Goal: Information Seeking & Learning: Learn about a topic

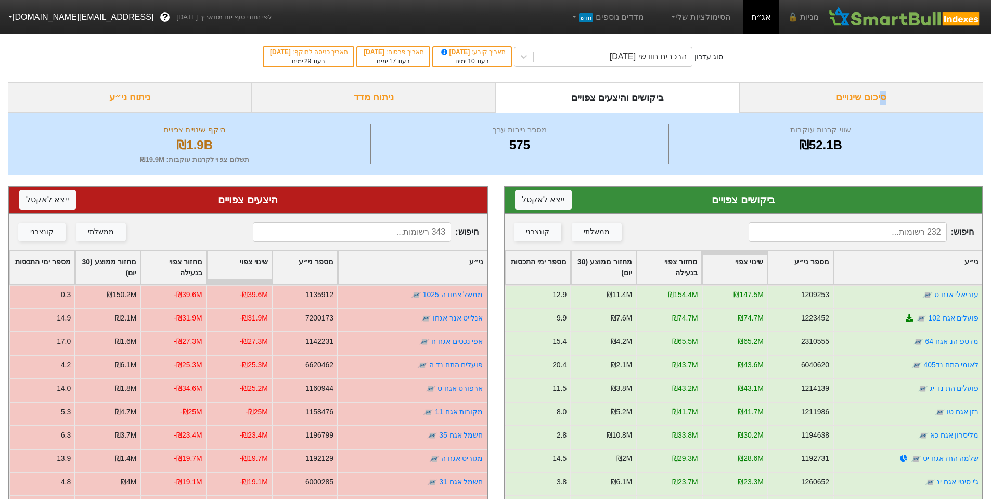
click at [883, 93] on div "סיכום שינויים" at bounding box center [861, 97] width 244 height 31
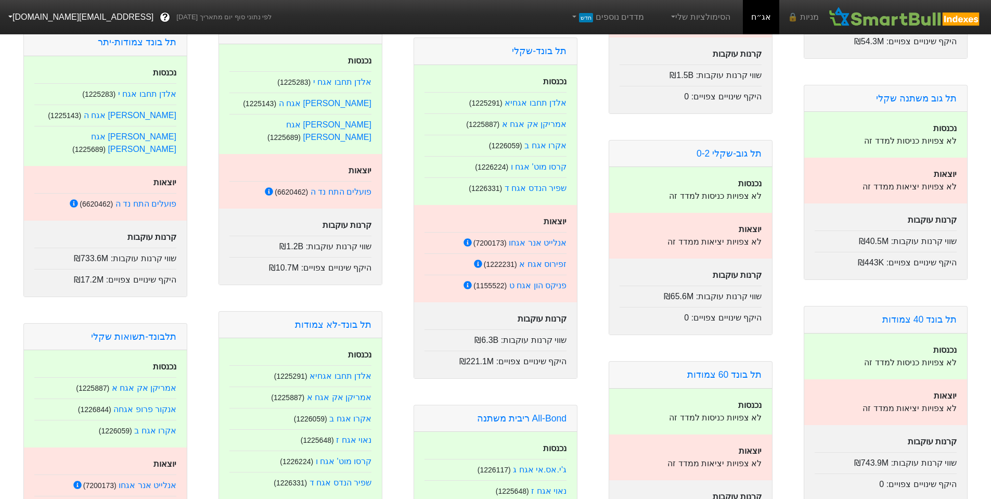
scroll to position [832, 0]
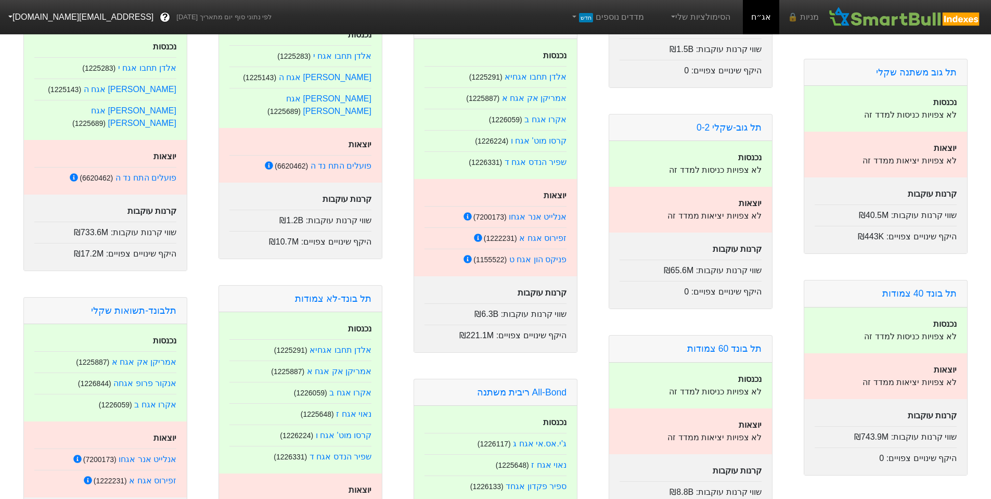
drag, startPoint x: 209, startPoint y: 290, endPoint x: 202, endPoint y: 328, distance: 38.0
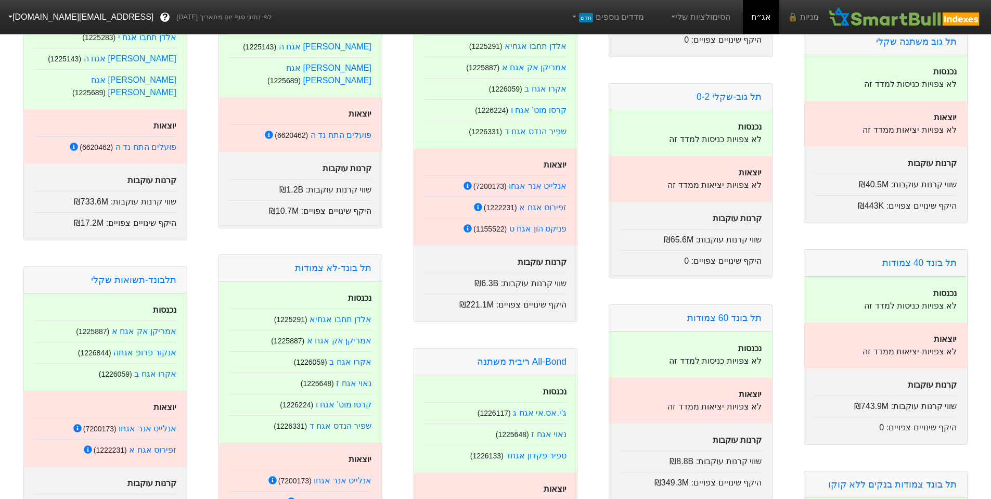
scroll to position [884, 0]
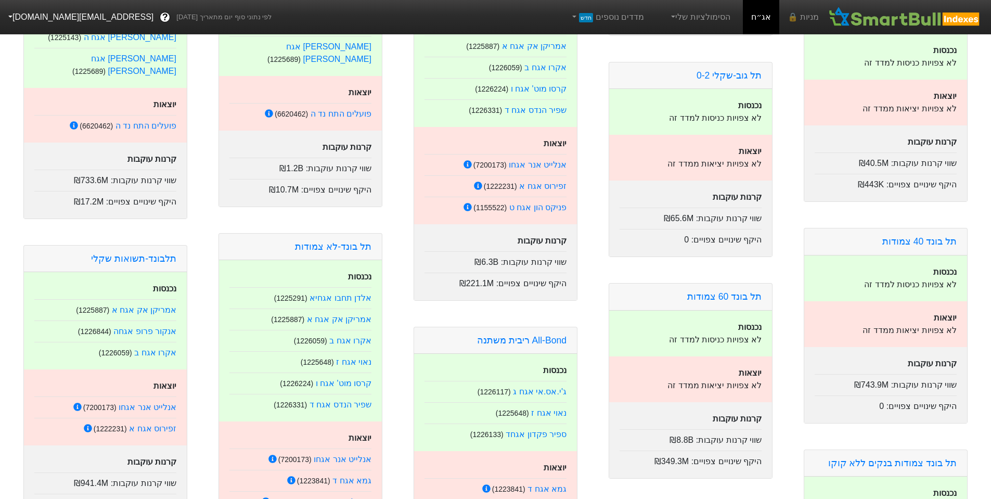
drag, startPoint x: 460, startPoint y: 214, endPoint x: 467, endPoint y: 209, distance: 8.2
drag, startPoint x: 467, startPoint y: 209, endPoint x: 434, endPoint y: 192, distance: 37.4
click at [427, 194] on div "יוצאות אנלייט אנר אגחו ( 7200173 ) זפירוס אגח א ( 1222231 ) פניקס הון אגח ט ( 1…" at bounding box center [495, 175] width 163 height 97
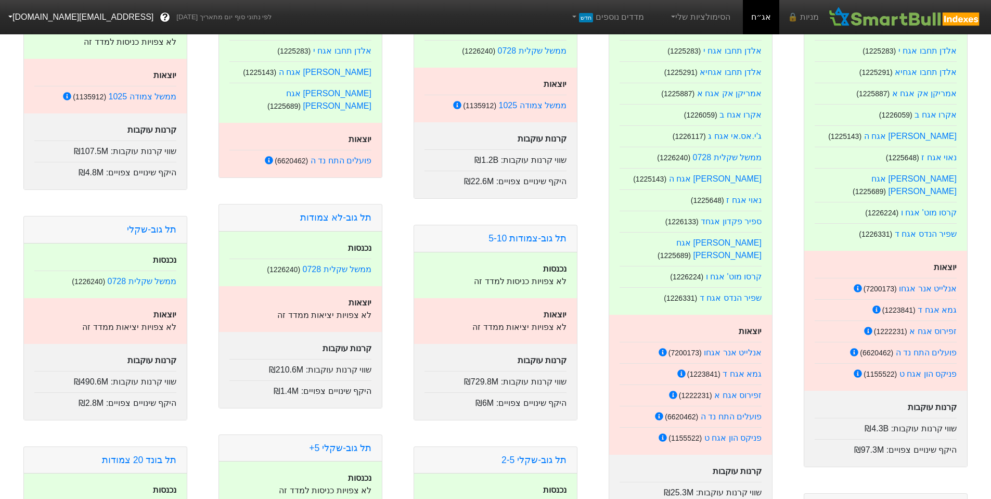
scroll to position [0, 0]
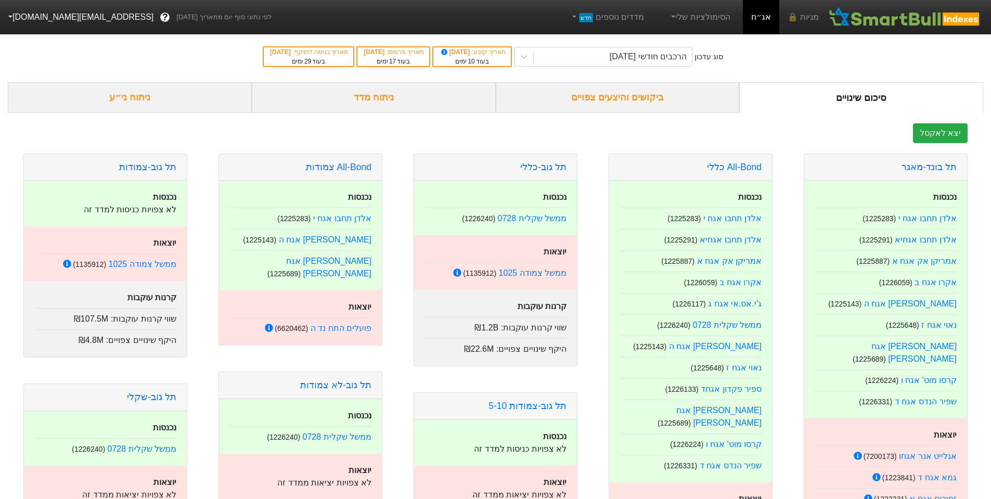
click at [620, 90] on div "ביקושים והיצעים צפויים" at bounding box center [618, 97] width 244 height 31
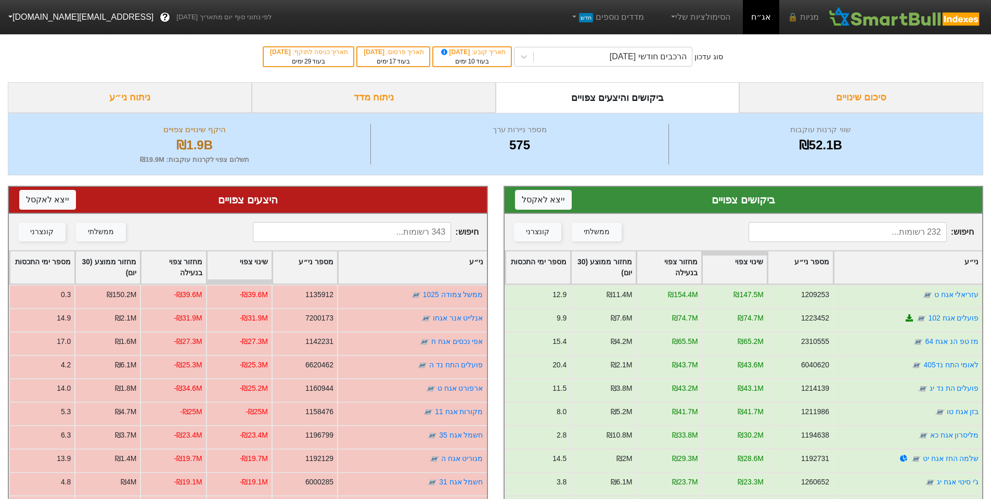
click at [444, 101] on div "ניתוח מדד" at bounding box center [374, 97] width 244 height 31
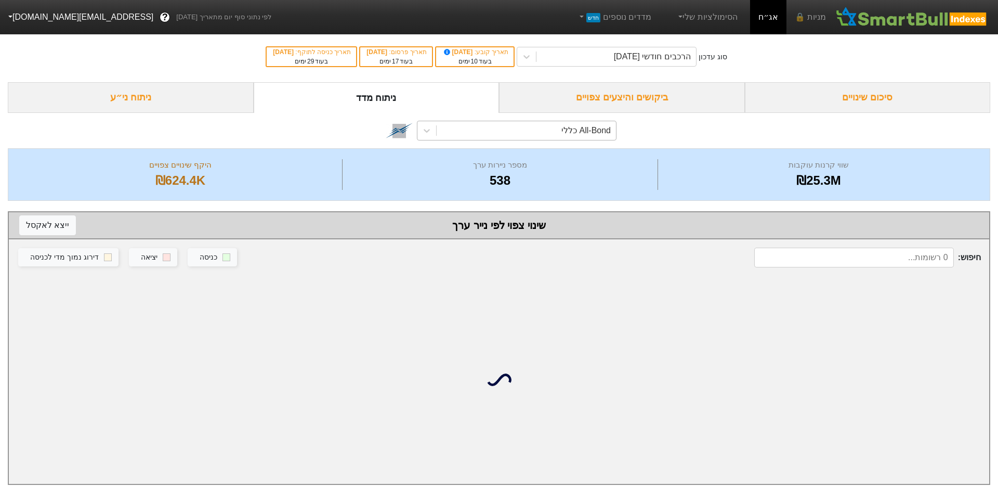
click at [546, 129] on div "All-Bond כללי" at bounding box center [526, 130] width 179 height 19
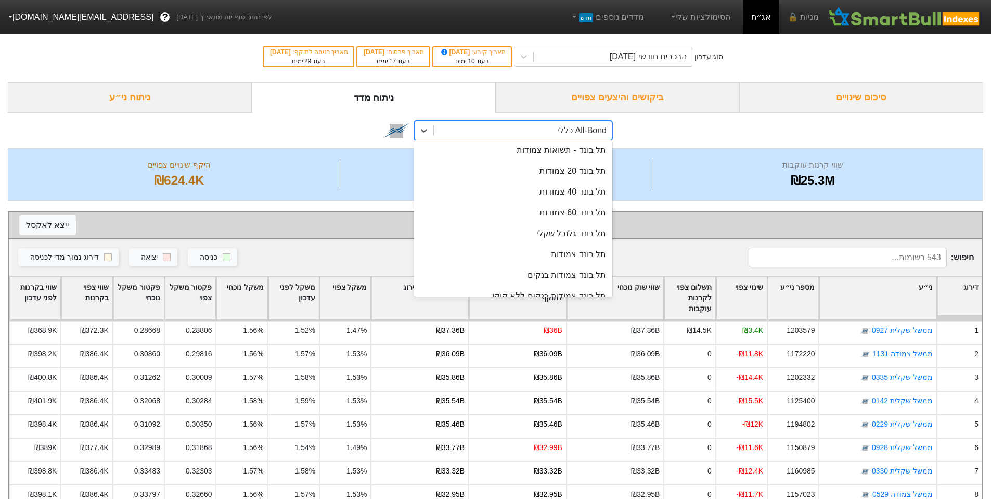
scroll to position [104, 0]
click at [575, 191] on div "תל בונד 40 צמודות" at bounding box center [513, 194] width 198 height 21
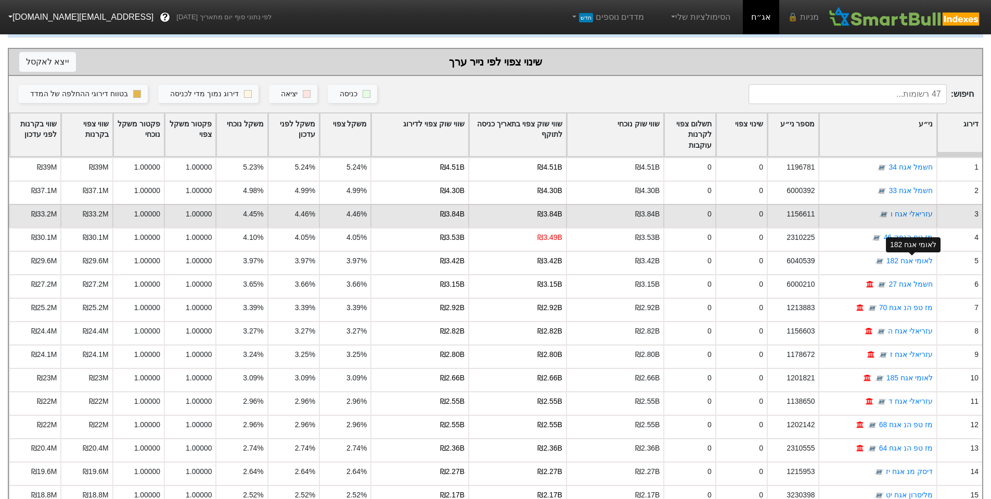
scroll to position [101, 0]
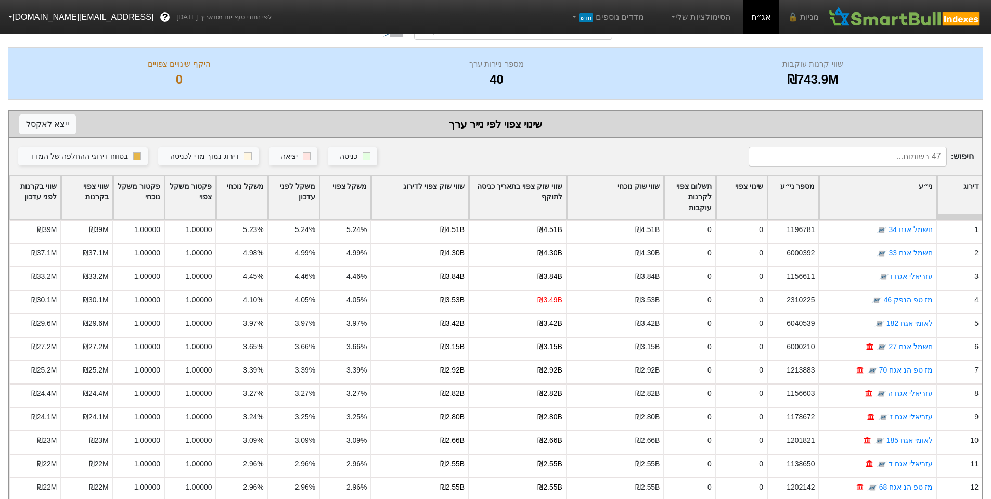
click at [920, 157] on input at bounding box center [847, 157] width 198 height 20
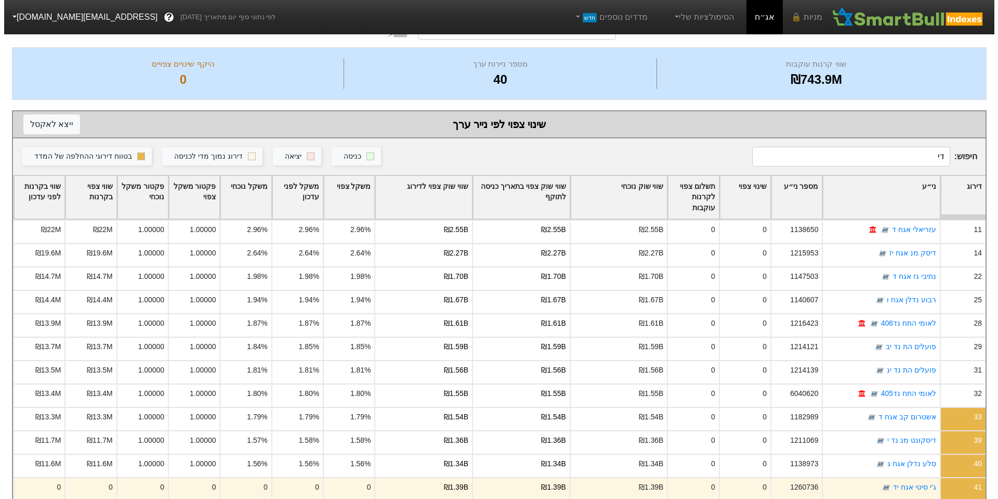
scroll to position [0, 0]
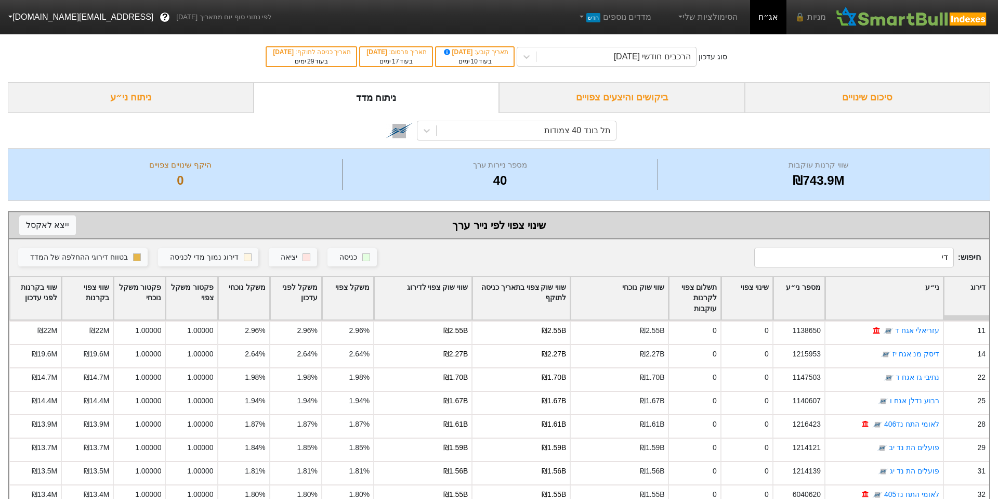
type input "דיס"
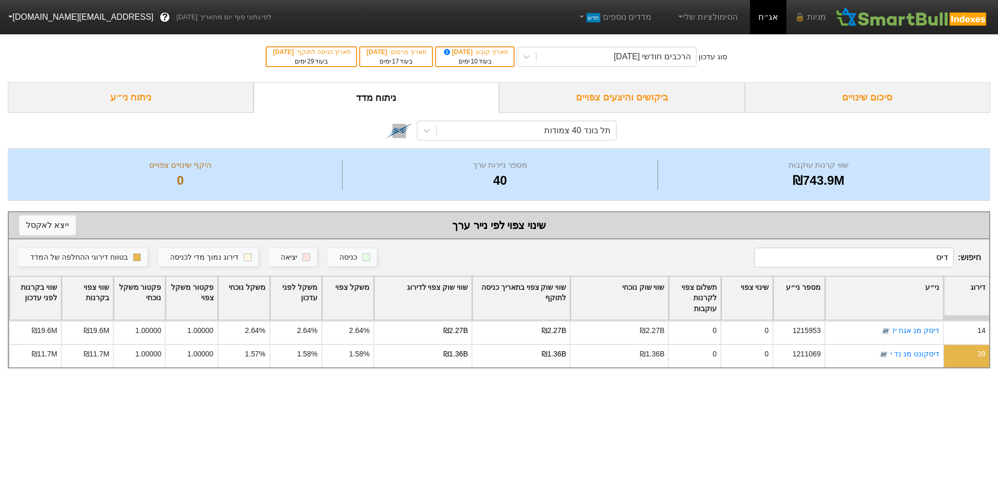
drag, startPoint x: 916, startPoint y: 257, endPoint x: 997, endPoint y: 248, distance: 81.7
click at [997, 248] on div "סוג עדכון הרכבים חודשי 29/09/2025 תאריך קובע : 10/09/2025 בעוד 10 ימים תאריך פר…" at bounding box center [499, 199] width 998 height 337
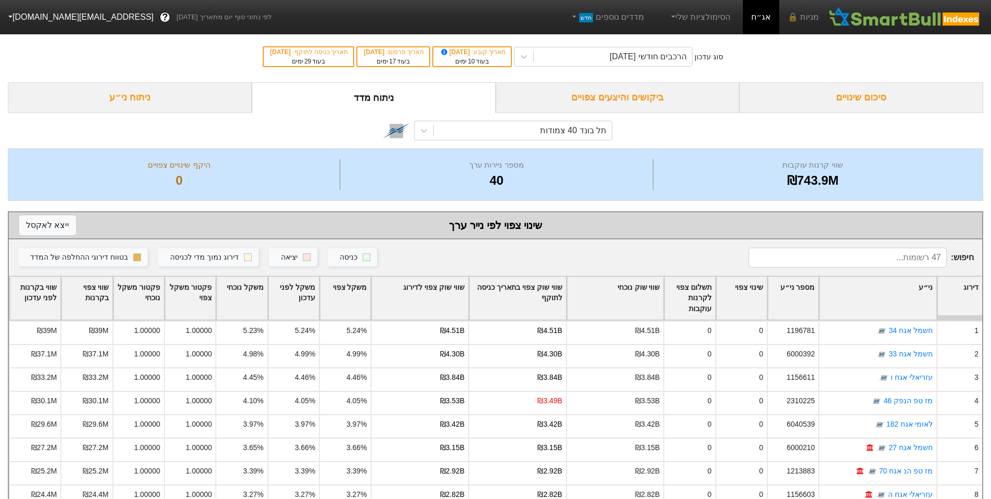
click at [633, 101] on div "ביקושים והיצעים צפויים" at bounding box center [618, 97] width 244 height 31
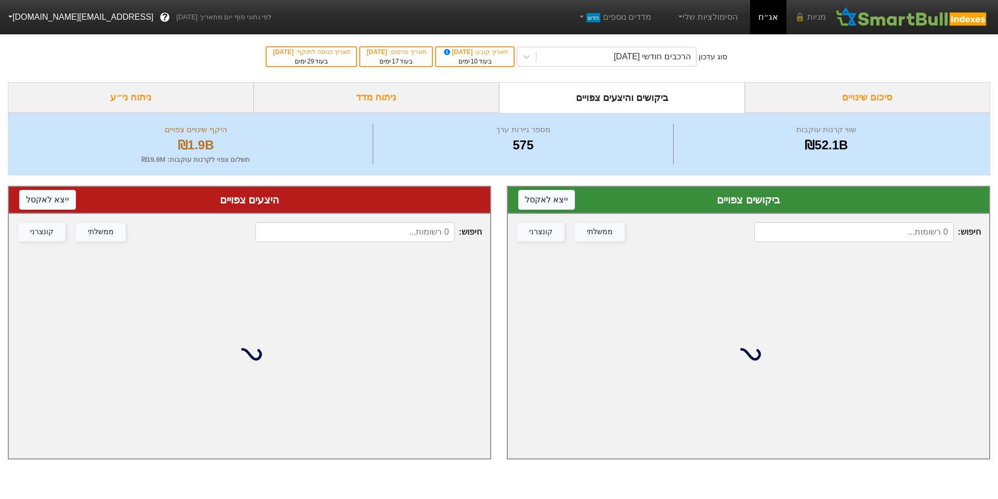
click at [375, 105] on div "ניתוח מדד" at bounding box center [377, 97] width 246 height 31
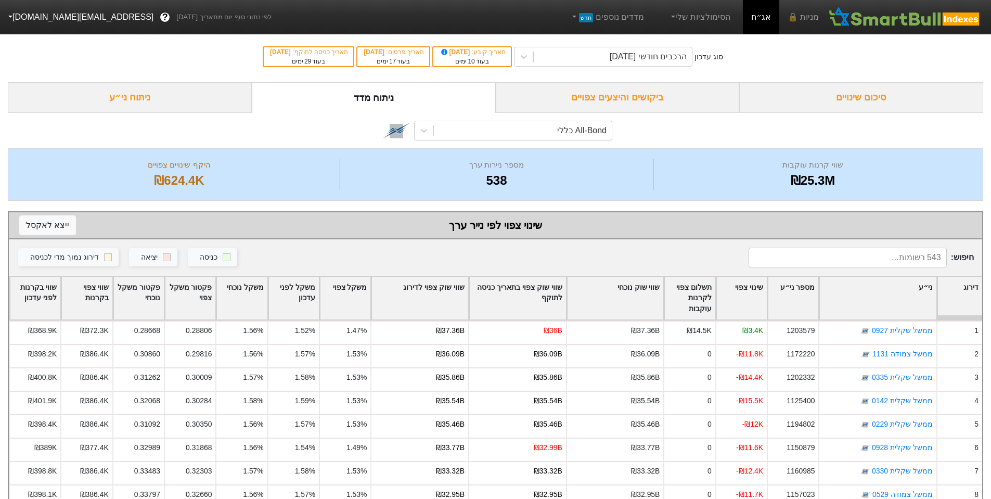
click at [901, 255] on input at bounding box center [847, 258] width 198 height 20
click at [62, 83] on div "ניתוח ני״ע" at bounding box center [130, 97] width 244 height 31
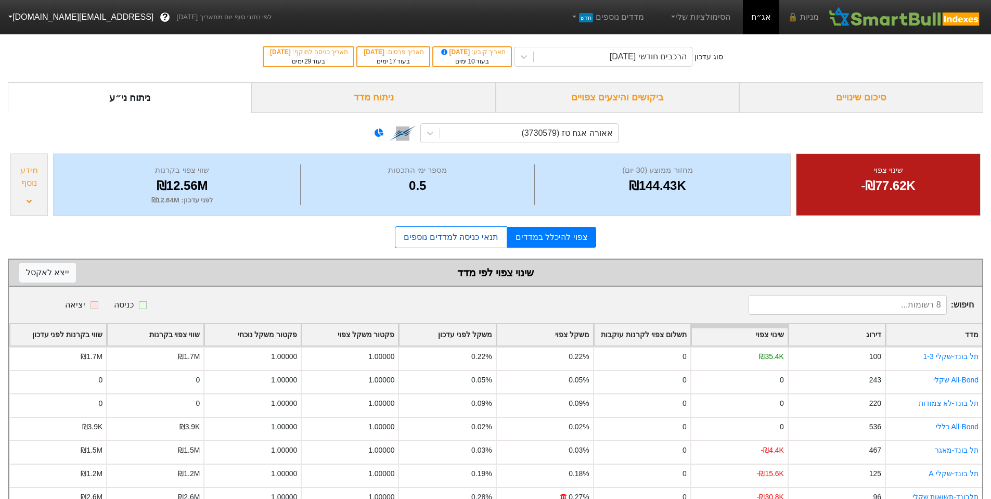
click at [420, 232] on link "תנאי כניסה למדדים נוספים" at bounding box center [451, 237] width 112 height 22
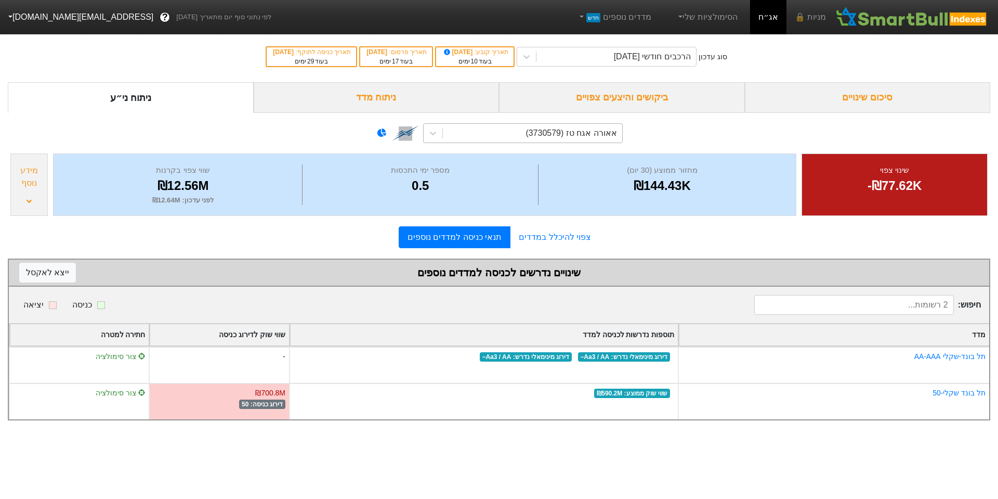
click at [527, 130] on div "אאורה אגח טז (3730579)" at bounding box center [532, 133] width 179 height 19
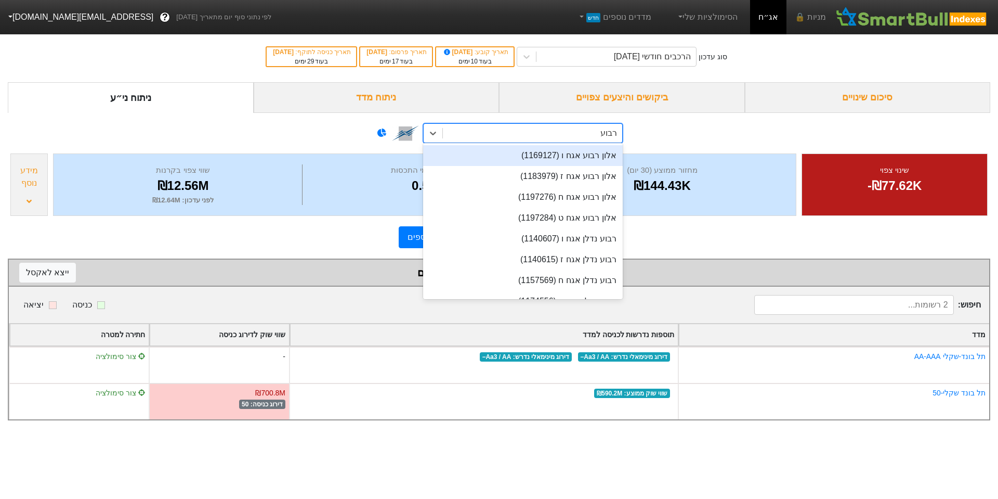
type input "רבוע"
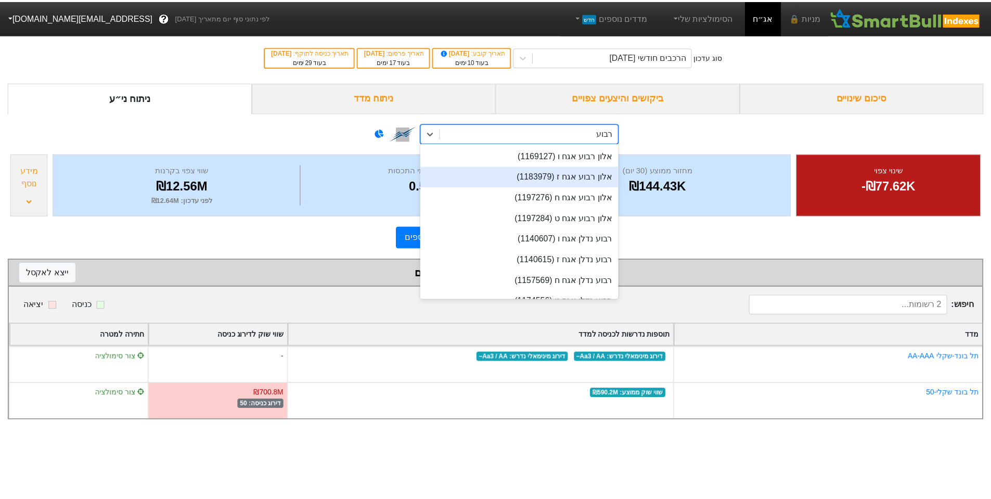
scroll to position [35, 0]
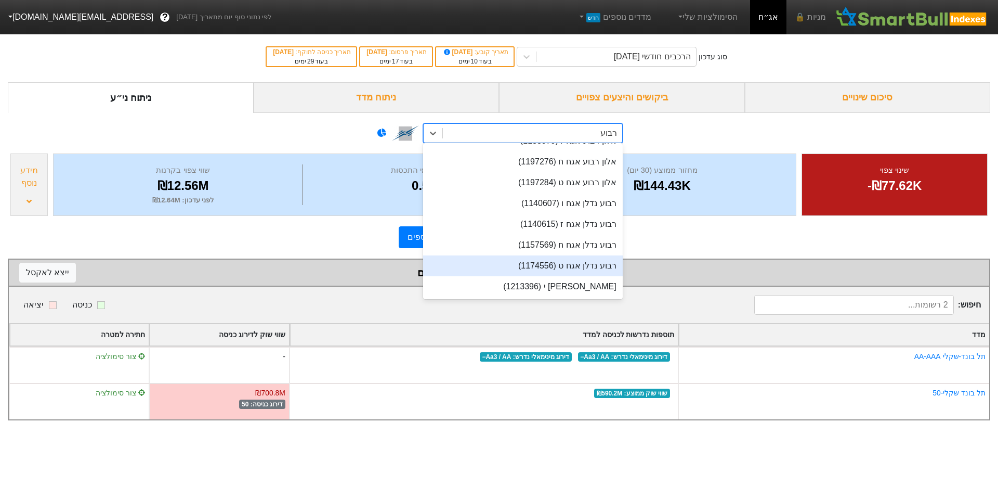
click at [601, 271] on div "רבוע נדלן אגח ט (1174556)" at bounding box center [523, 265] width 200 height 21
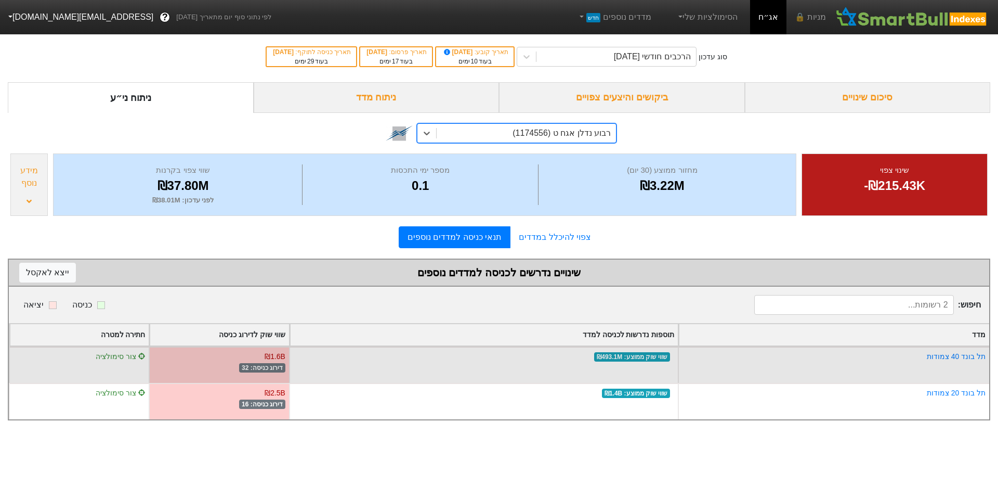
click at [129, 350] on div "צור סימולציה" at bounding box center [79, 364] width 140 height 36
click at [131, 355] on span "צור סימולציה" at bounding box center [121, 356] width 50 height 8
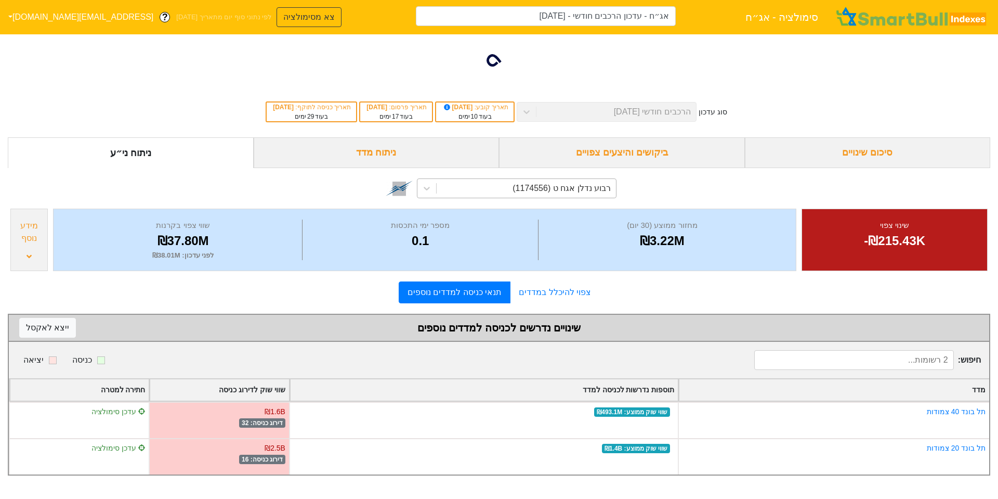
type input "אג״ח - עדכון הרכבים חודשי - 29/09/25 (רבוע נדלן אגח ט)"
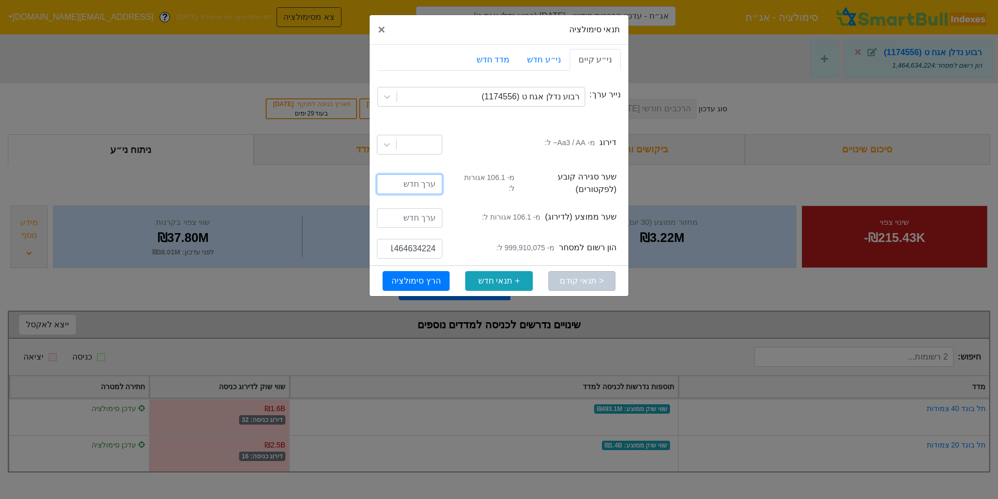
click at [422, 184] on input "number" at bounding box center [410, 184] width 66 height 20
type input "106.1"
click at [400, 204] on div "avgPrice שער ממוצע (לדירוג) מ- 106.1 אגורות ל:" at bounding box center [499, 219] width 243 height 31
click at [403, 211] on input "number" at bounding box center [410, 218] width 66 height 20
type input "106.1"
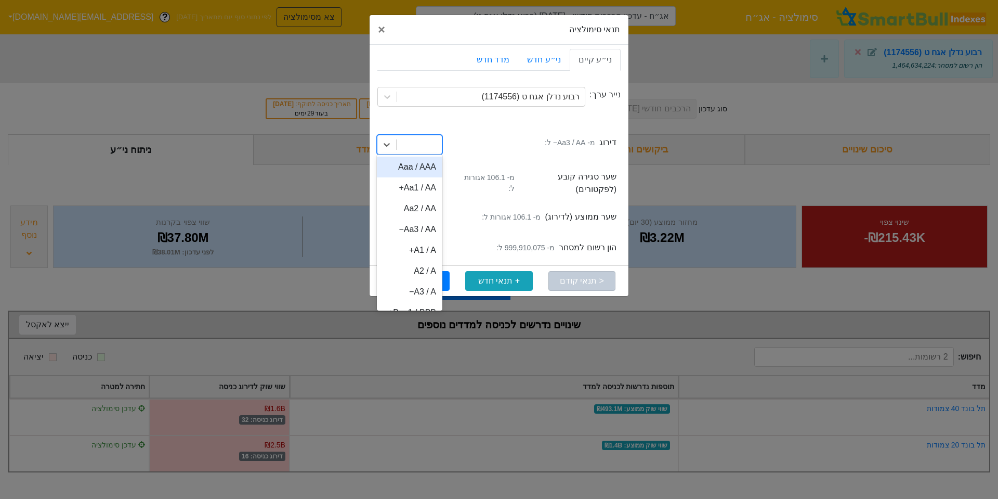
click at [420, 137] on div at bounding box center [419, 144] width 45 height 19
click at [418, 229] on div "Aa3 / AA−" at bounding box center [410, 229] width 66 height 21
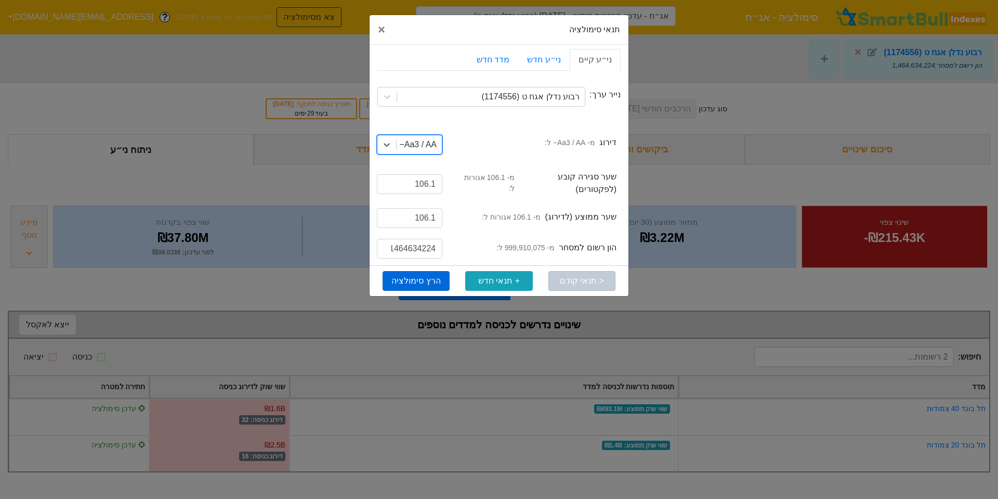
click at [432, 274] on button "הרץ סימולציה" at bounding box center [416, 281] width 67 height 20
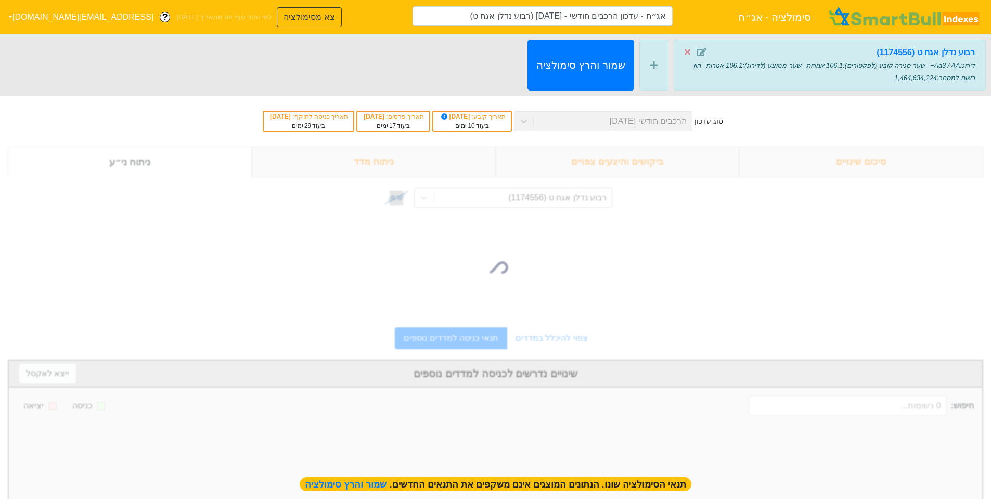
type input "אג״ח - עדכון הרכבים חודשי - 29/09/25 (רבוע נדלן אגח ט)"
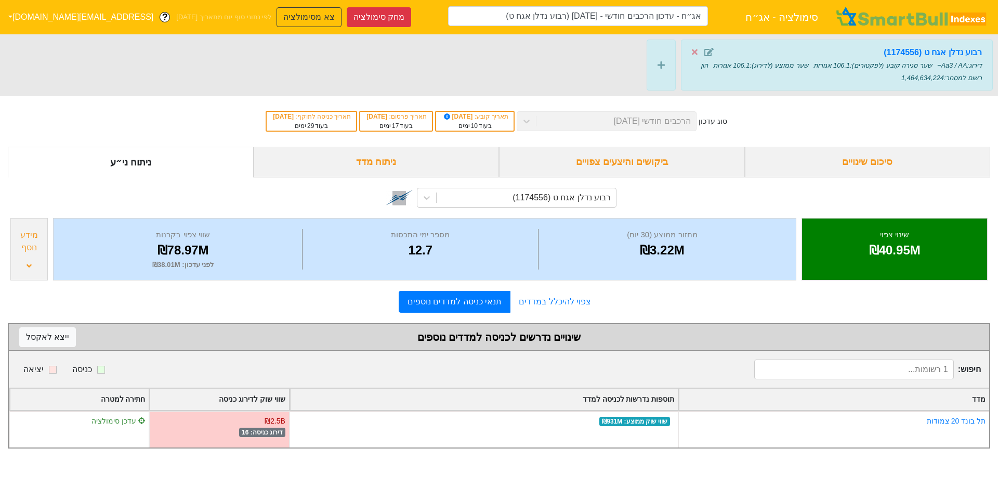
click at [836, 158] on div "סיכום שינויים" at bounding box center [868, 162] width 246 height 31
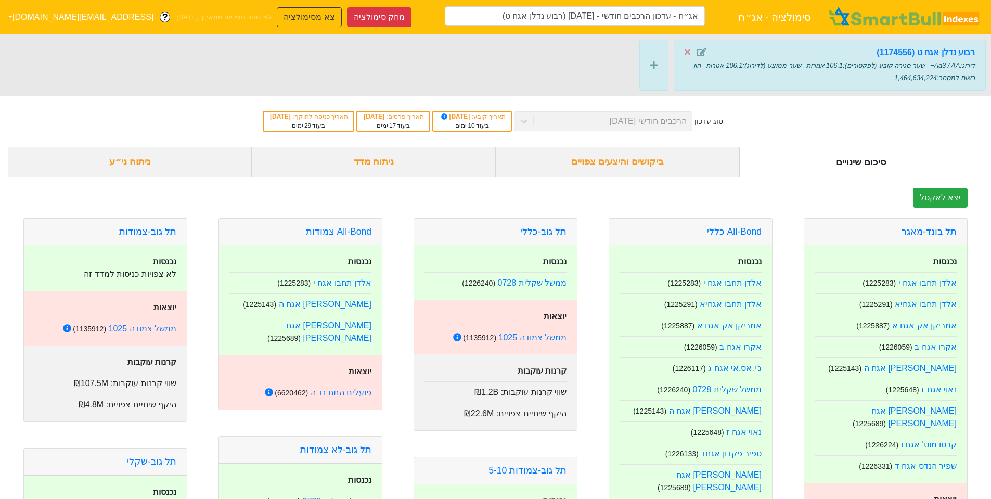
click at [629, 157] on div "ביקושים והיצעים צפויים" at bounding box center [618, 162] width 244 height 31
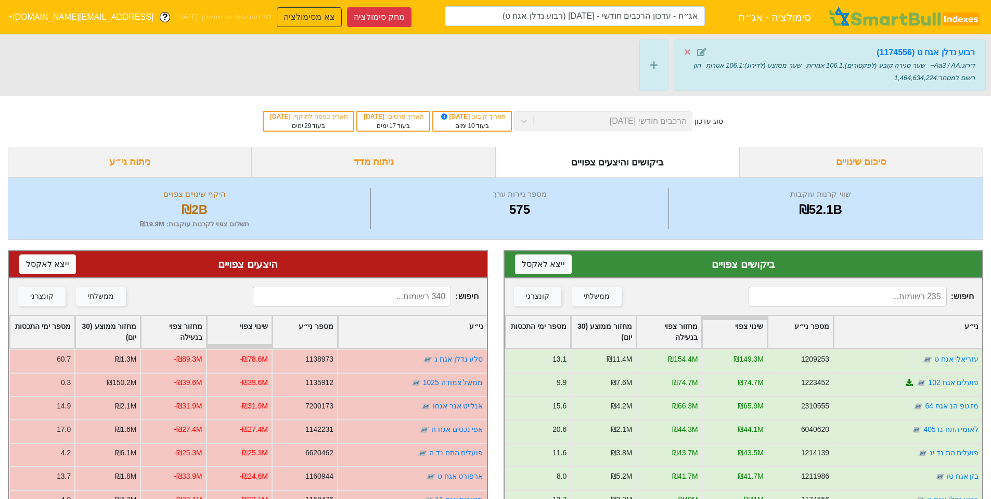
click at [840, 295] on input at bounding box center [847, 297] width 198 height 20
type input "רב"
drag, startPoint x: 892, startPoint y: 293, endPoint x: 998, endPoint y: 282, distance: 106.7
click at [991, 282] on html "סימולציה - אג״ח אג״ח - עדכון הרכבים חודשי - 29/09/25 (רבוע נדלן אגח ט) מחק סימו…" at bounding box center [495, 362] width 991 height 724
click at [378, 171] on div "ניתוח מדד" at bounding box center [374, 162] width 244 height 31
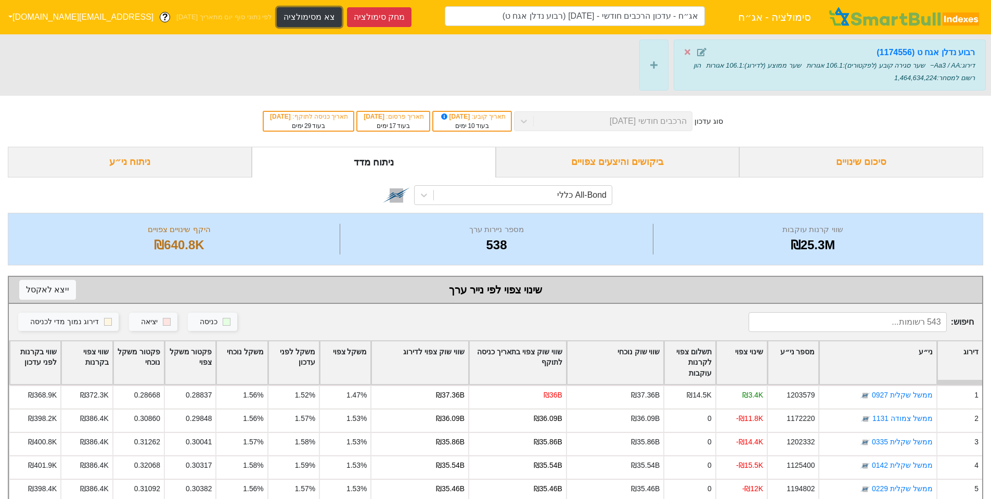
click at [277, 17] on button "צא מסימולציה" at bounding box center [309, 17] width 64 height 20
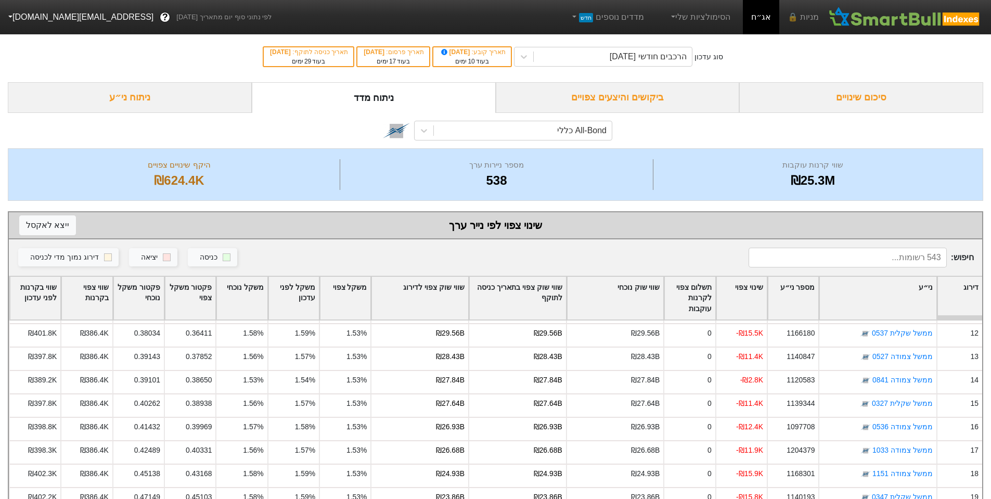
scroll to position [416, 0]
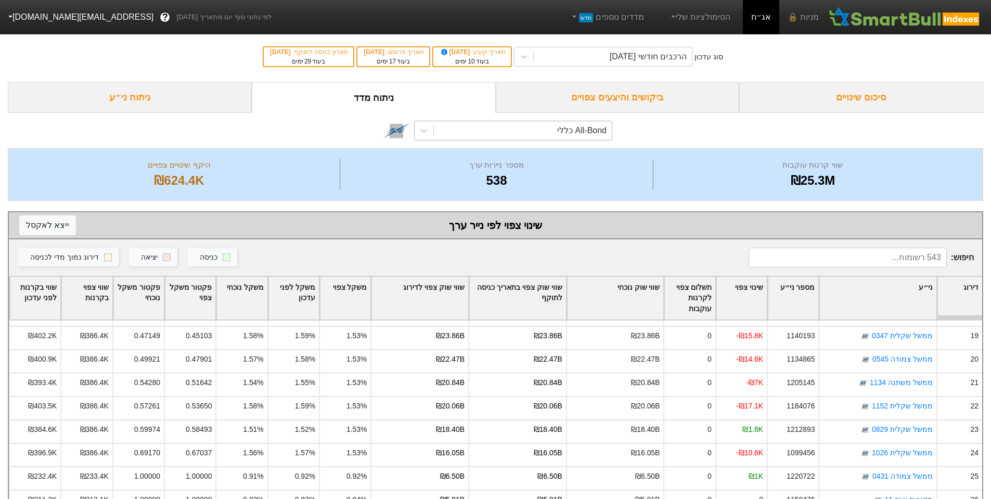
click at [507, 139] on div "All-Bond כללי" at bounding box center [523, 130] width 178 height 19
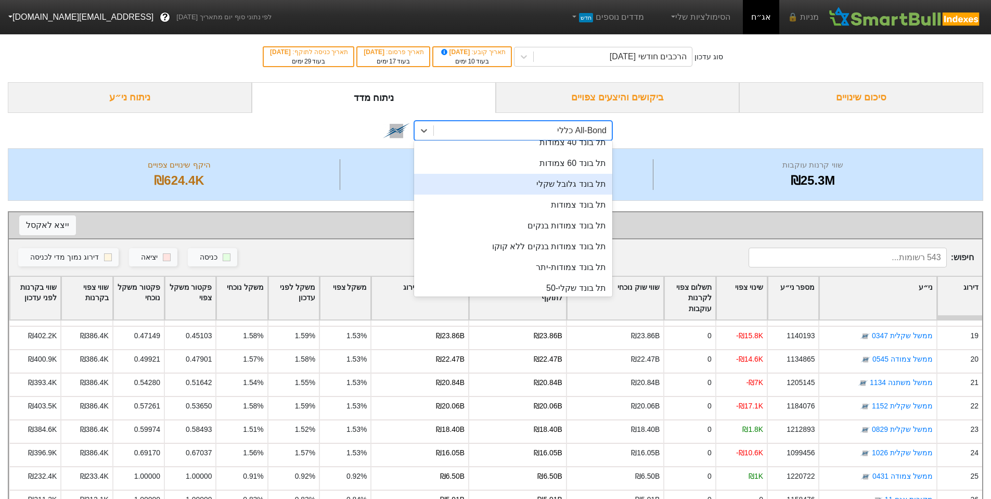
scroll to position [104, 0]
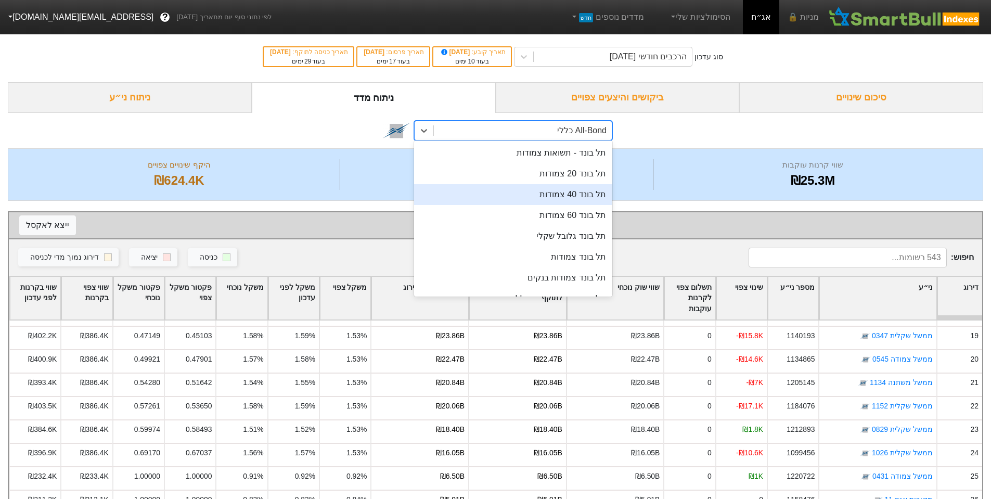
click at [567, 186] on div "תל בונד 40 צמודות" at bounding box center [513, 194] width 198 height 21
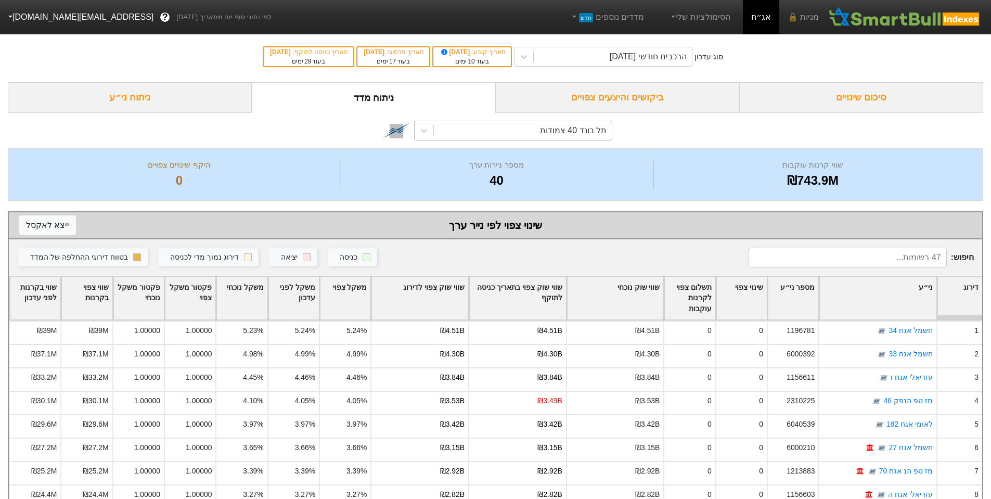
click at [567, 127] on div "תל בונד 40 צמודות" at bounding box center [573, 130] width 67 height 12
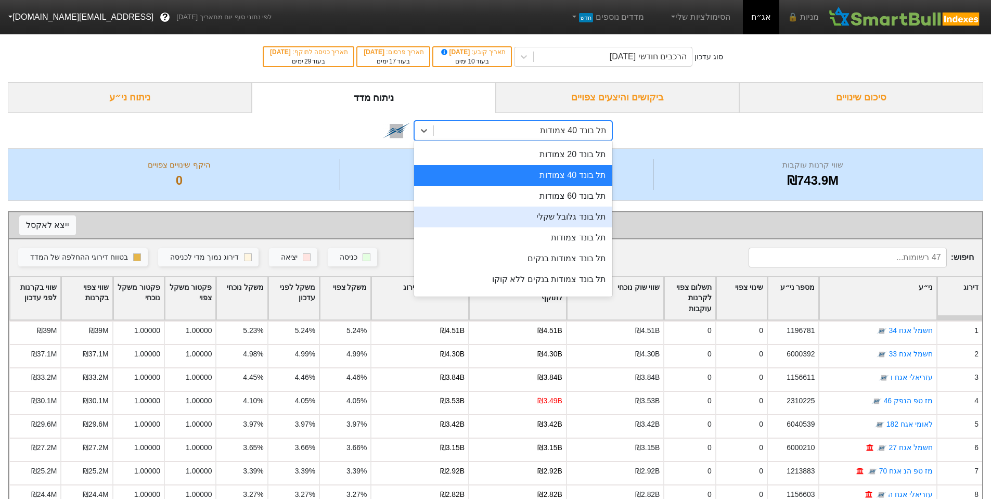
scroll to position [227, 0]
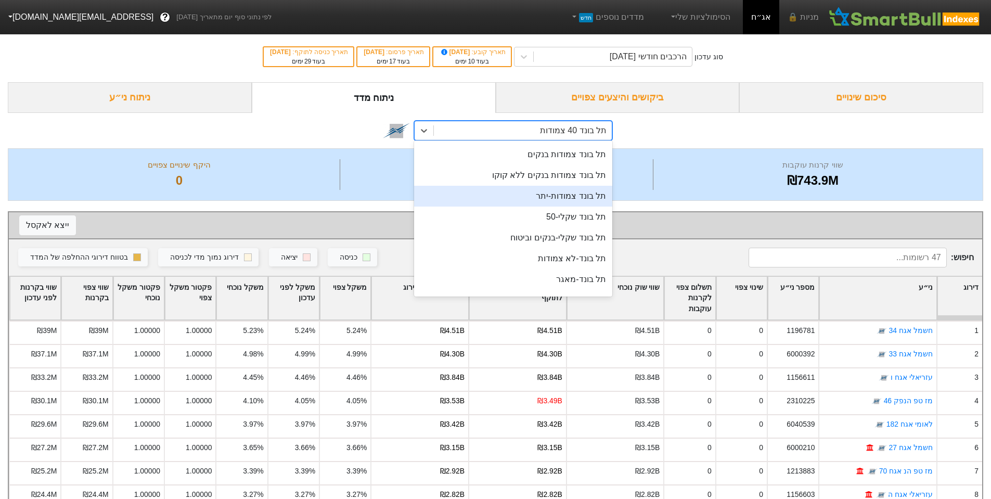
click at [657, 138] on div "option תל בונד 40 צמודות, selected. option תל בונד צמודות-יתר focused, 14 of 47…" at bounding box center [495, 130] width 975 height 35
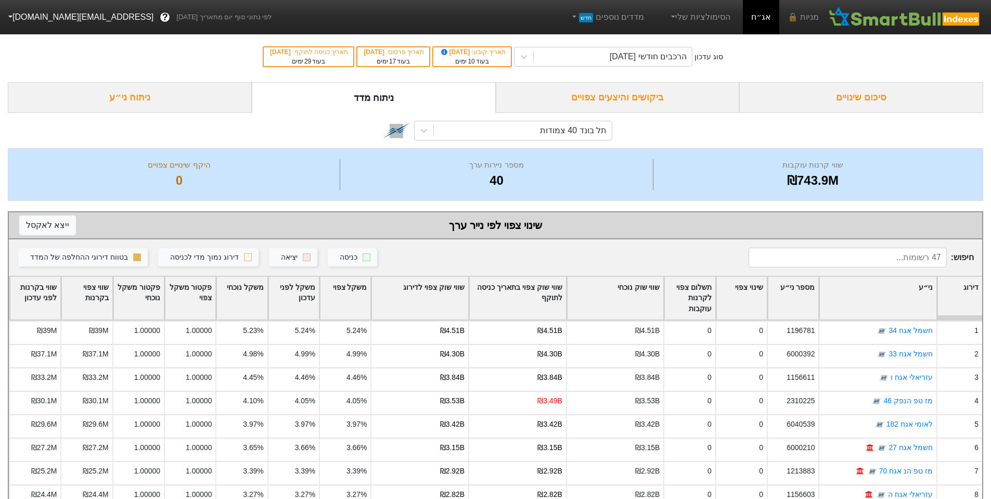
click at [917, 257] on input at bounding box center [847, 258] width 198 height 20
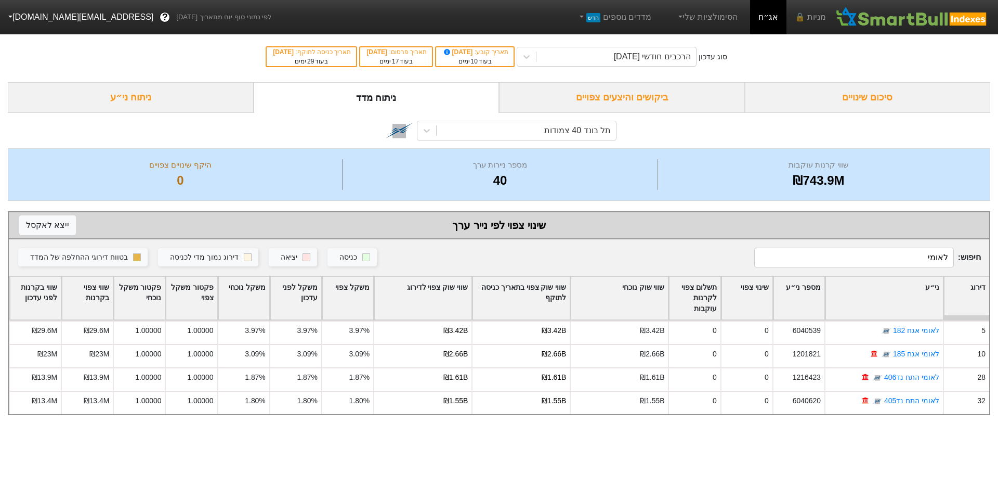
type input "לאומי"
drag, startPoint x: 565, startPoint y: 109, endPoint x: 573, endPoint y: 95, distance: 15.9
click at [565, 106] on div "ביקושים והיצעים צפויים" at bounding box center [622, 97] width 246 height 31
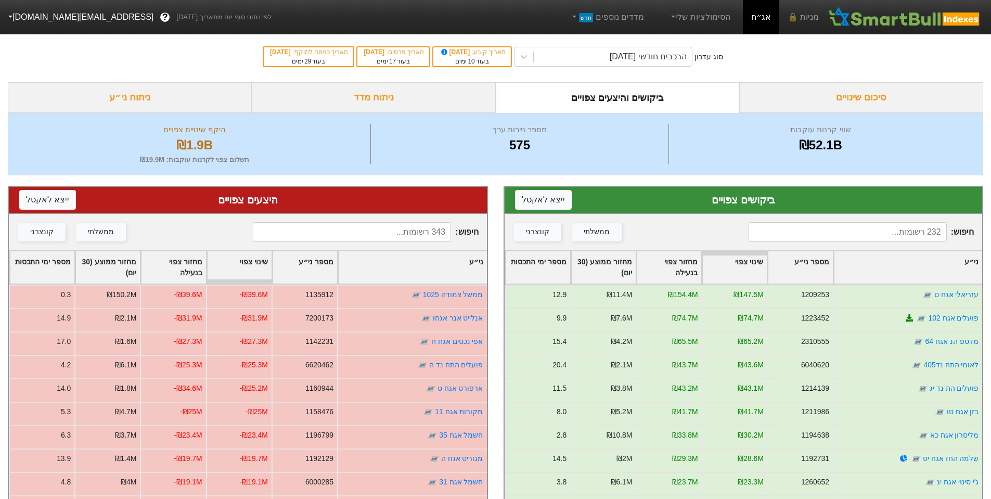
click at [425, 100] on div "ניתוח מדד" at bounding box center [374, 97] width 244 height 31
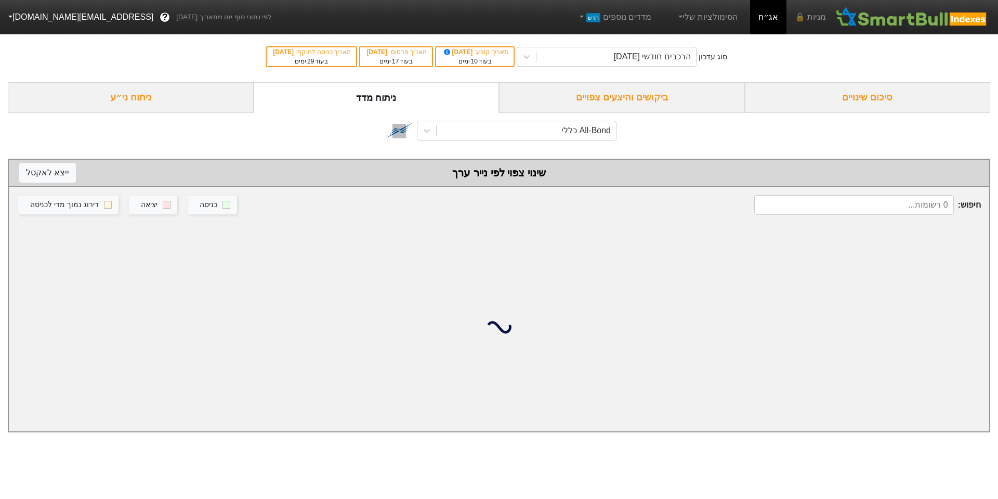
click at [616, 92] on div "ביקושים והיצעים צפויים" at bounding box center [622, 97] width 246 height 31
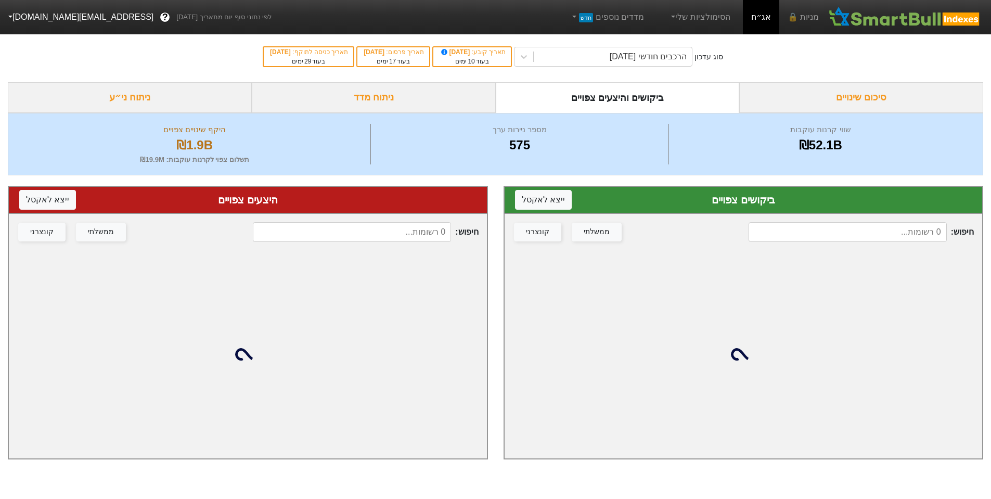
click at [438, 102] on div "ניתוח מדד" at bounding box center [374, 97] width 244 height 31
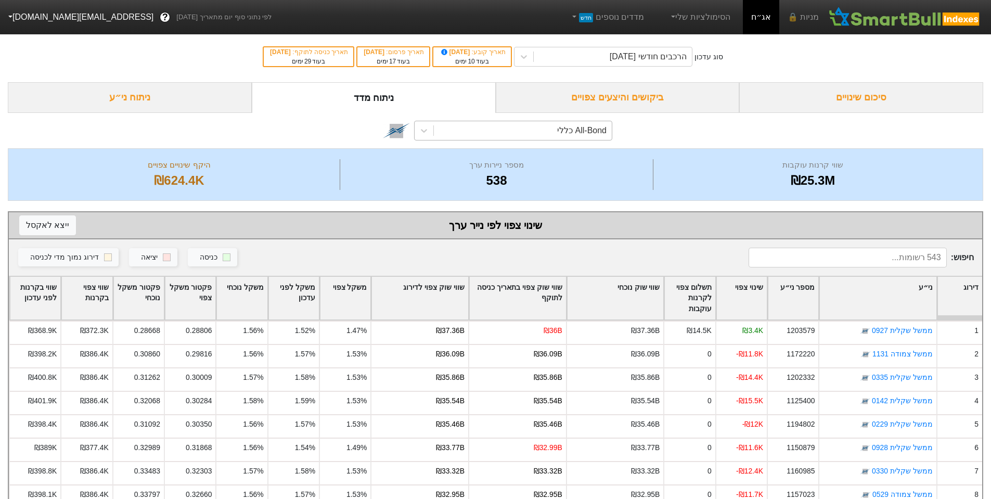
click at [554, 136] on div "All-Bond כללי" at bounding box center [523, 130] width 178 height 19
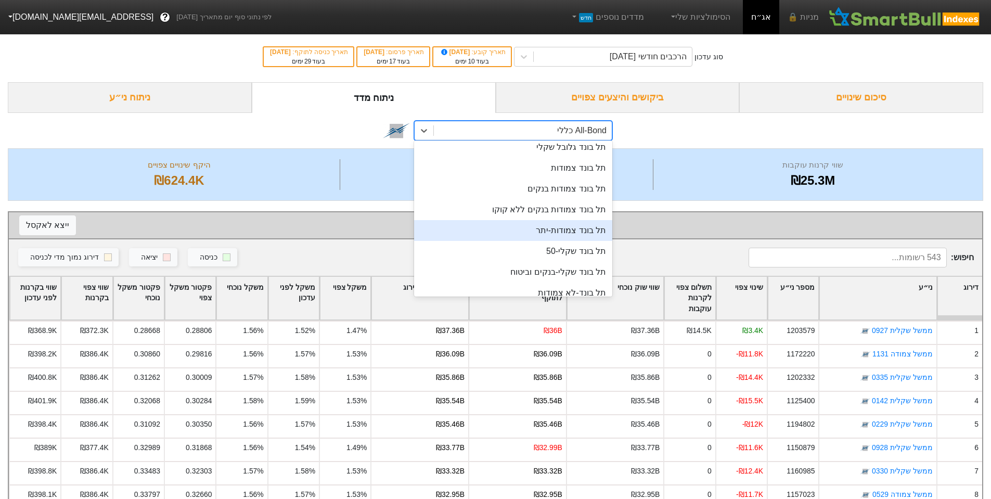
scroll to position [208, 0]
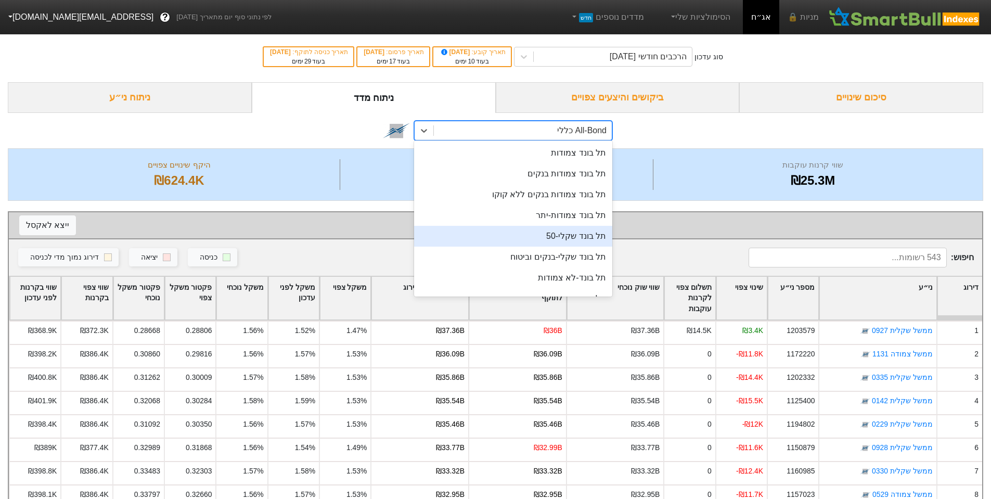
click at [570, 238] on div "תל בונד שקלי-50" at bounding box center [513, 236] width 198 height 21
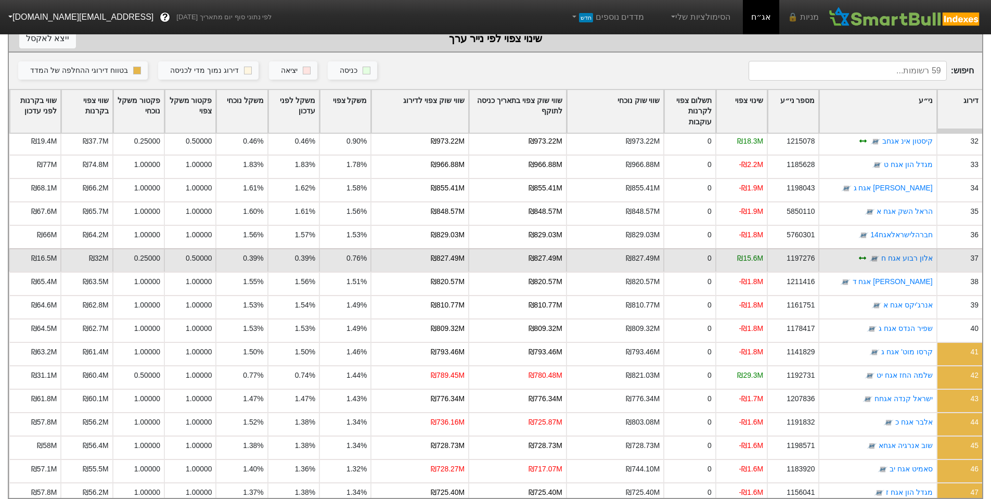
scroll to position [205, 0]
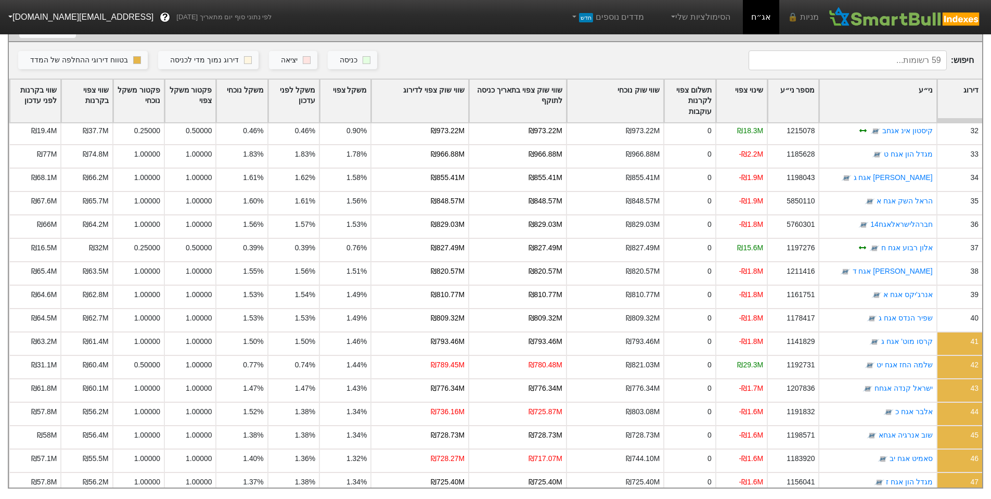
click at [876, 58] on input at bounding box center [847, 60] width 198 height 20
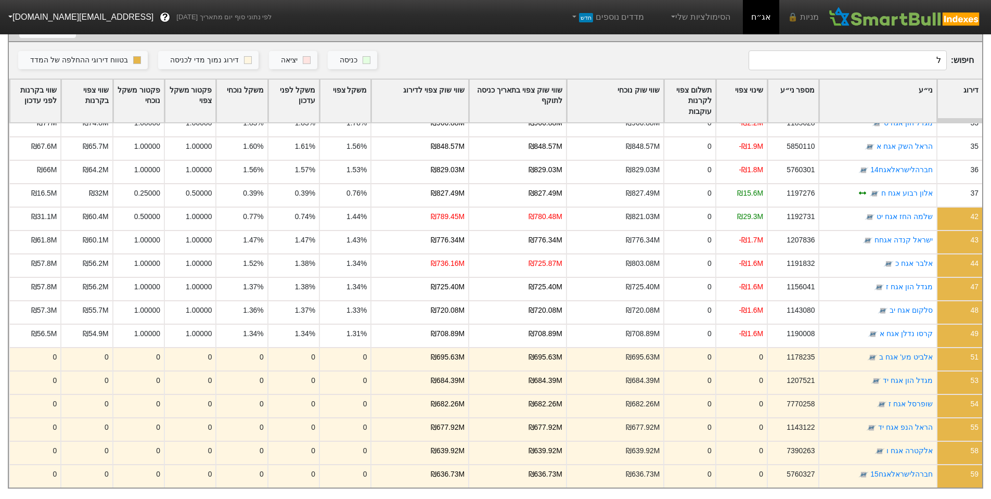
scroll to position [338, 0]
type input "לאו"
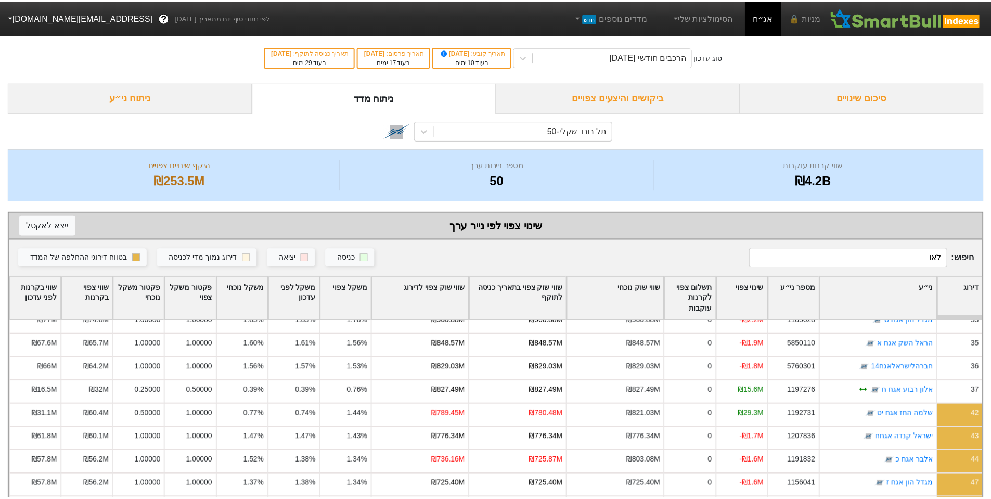
scroll to position [0, 0]
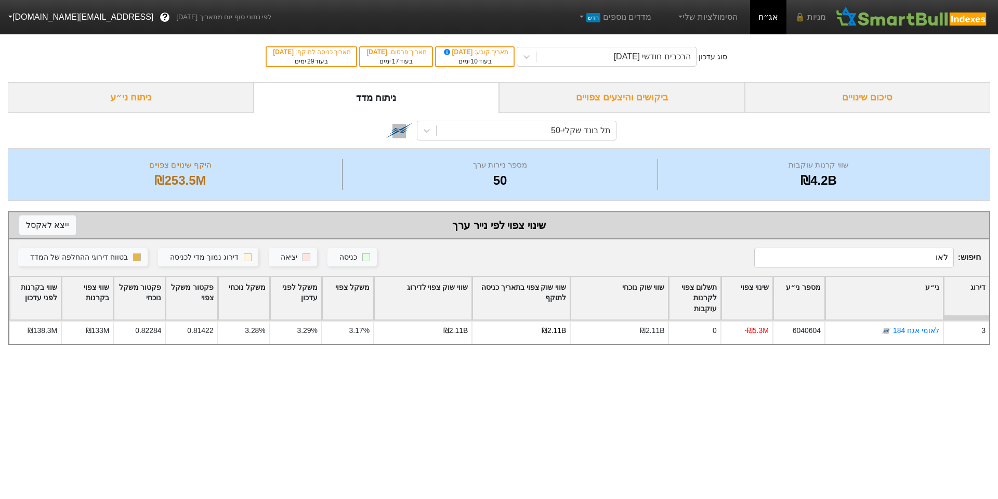
drag, startPoint x: 907, startPoint y: 258, endPoint x: 969, endPoint y: 255, distance: 62.0
click at [969, 255] on span "חיפוש : לאו" at bounding box center [867, 258] width 227 height 20
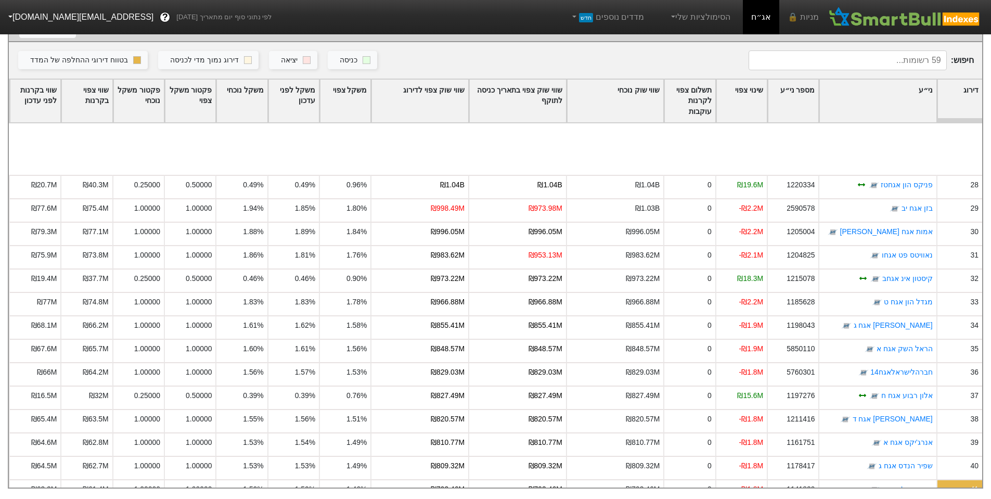
scroll to position [676, 0]
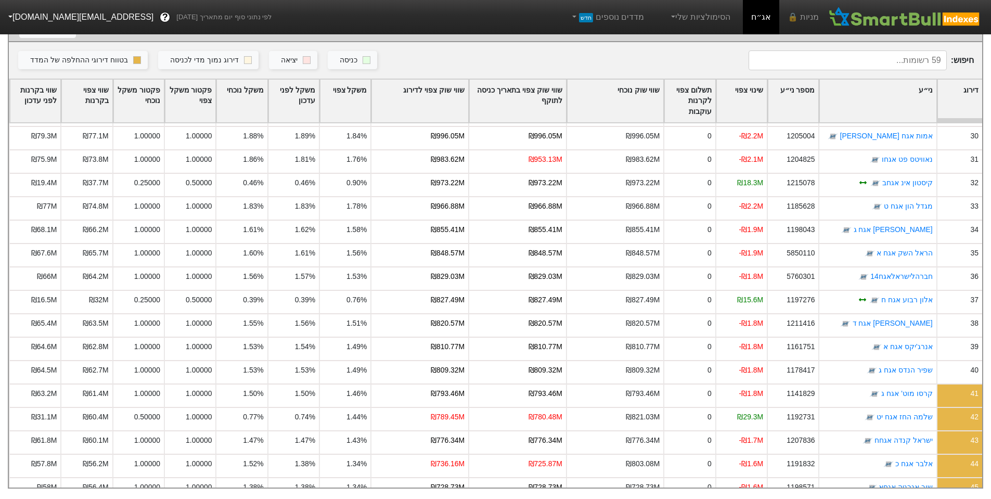
click at [806, 58] on input at bounding box center [847, 60] width 198 height 20
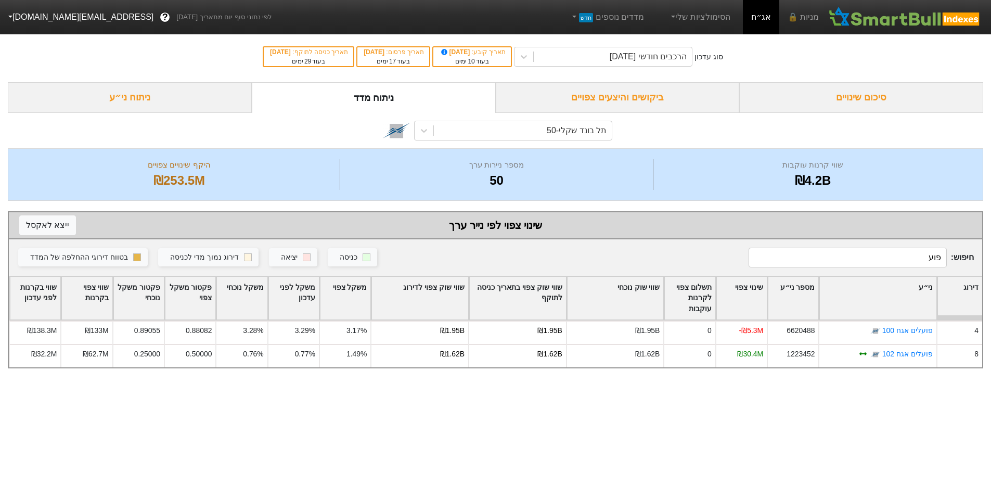
scroll to position [0, 0]
type input "פ"
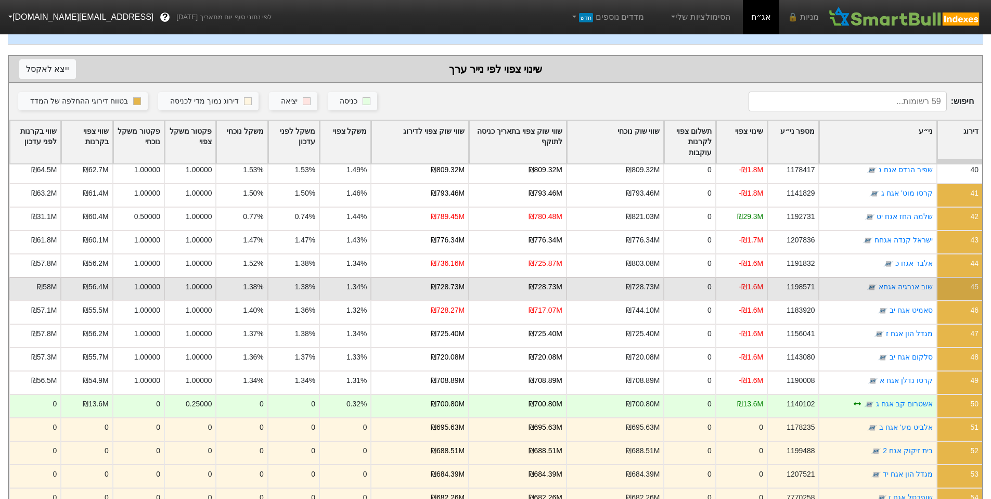
scroll to position [936, 0]
